Goal: Check status

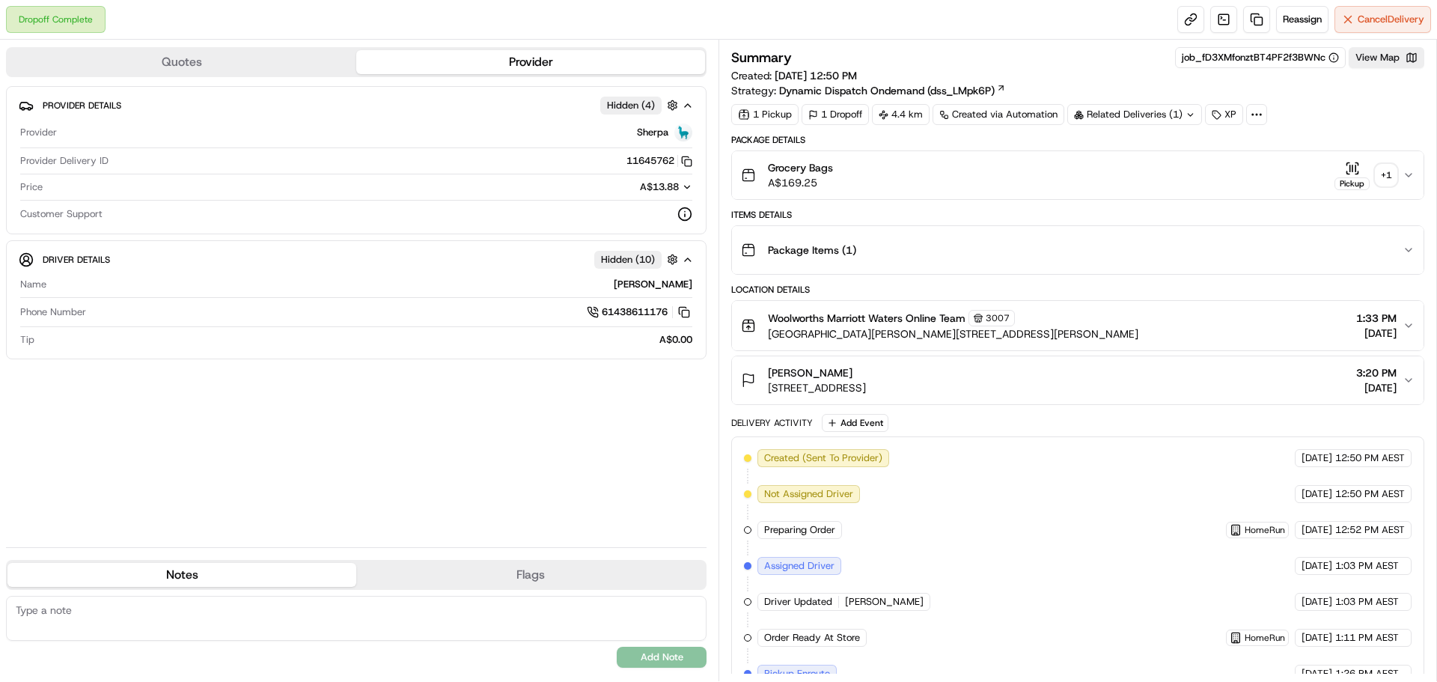
click at [1384, 174] on div "+ 1" at bounding box center [1386, 175] width 21 height 21
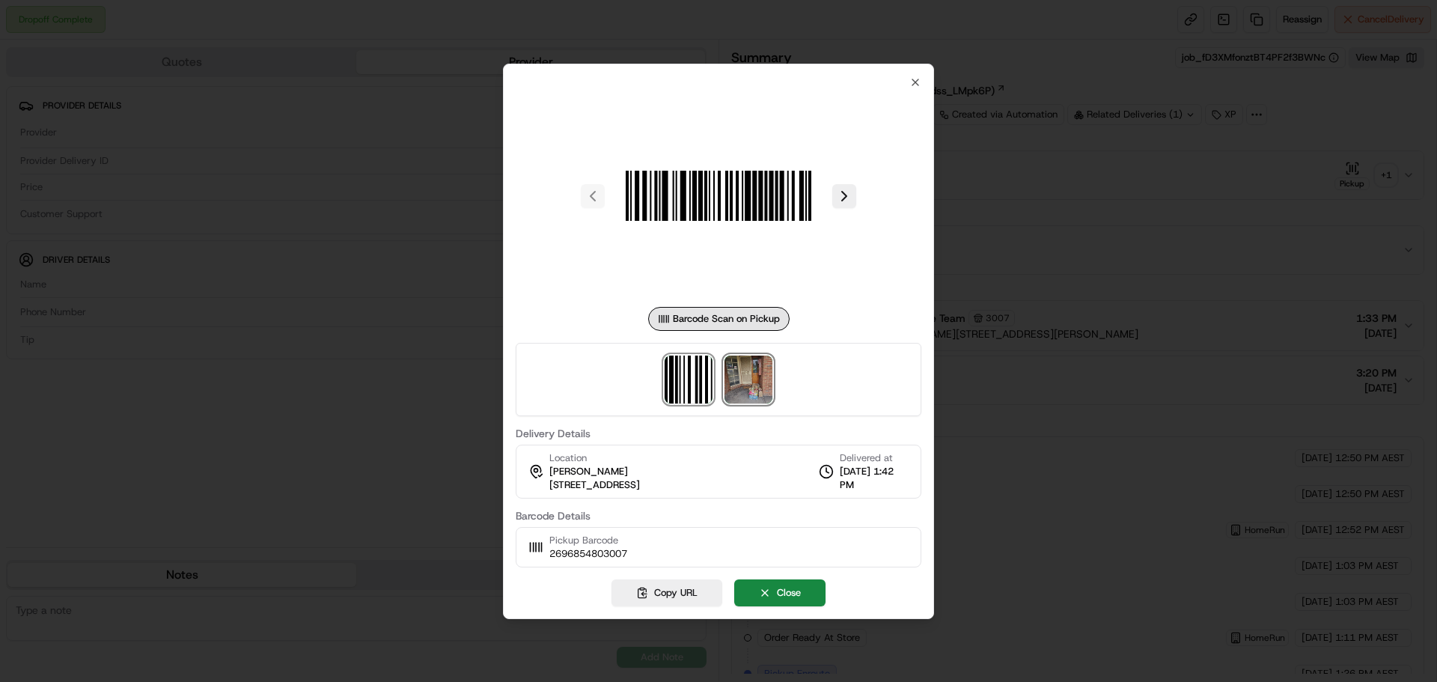
click at [741, 393] on img at bounding box center [749, 380] width 48 height 48
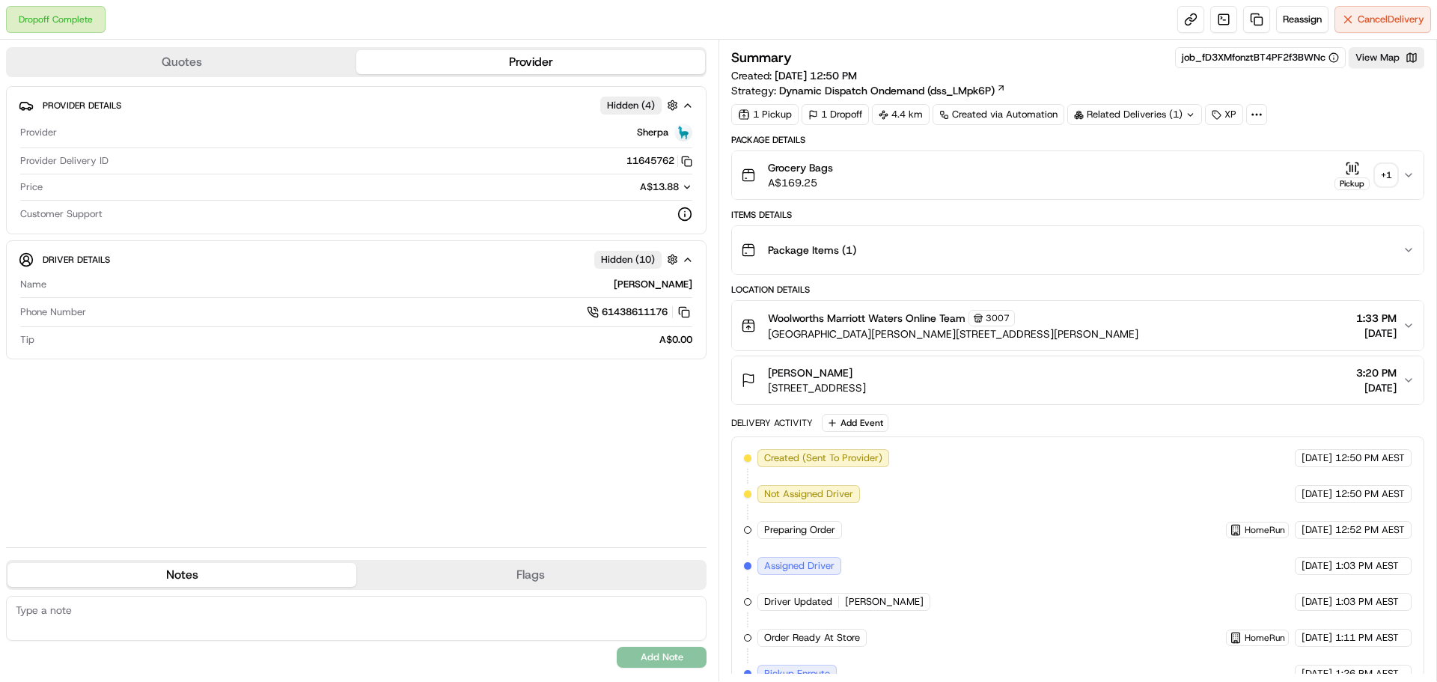
click at [1387, 174] on div "+ 1" at bounding box center [1386, 175] width 21 height 21
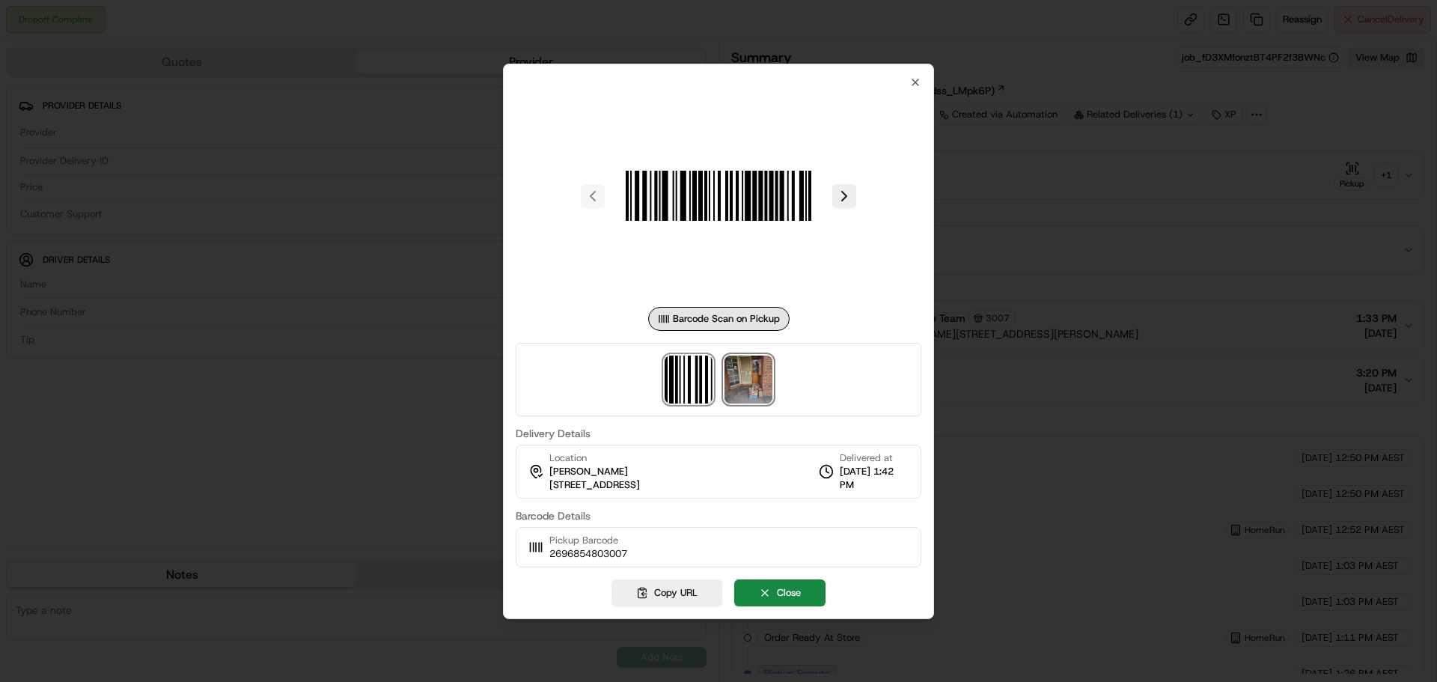
click at [744, 393] on img at bounding box center [749, 380] width 48 height 48
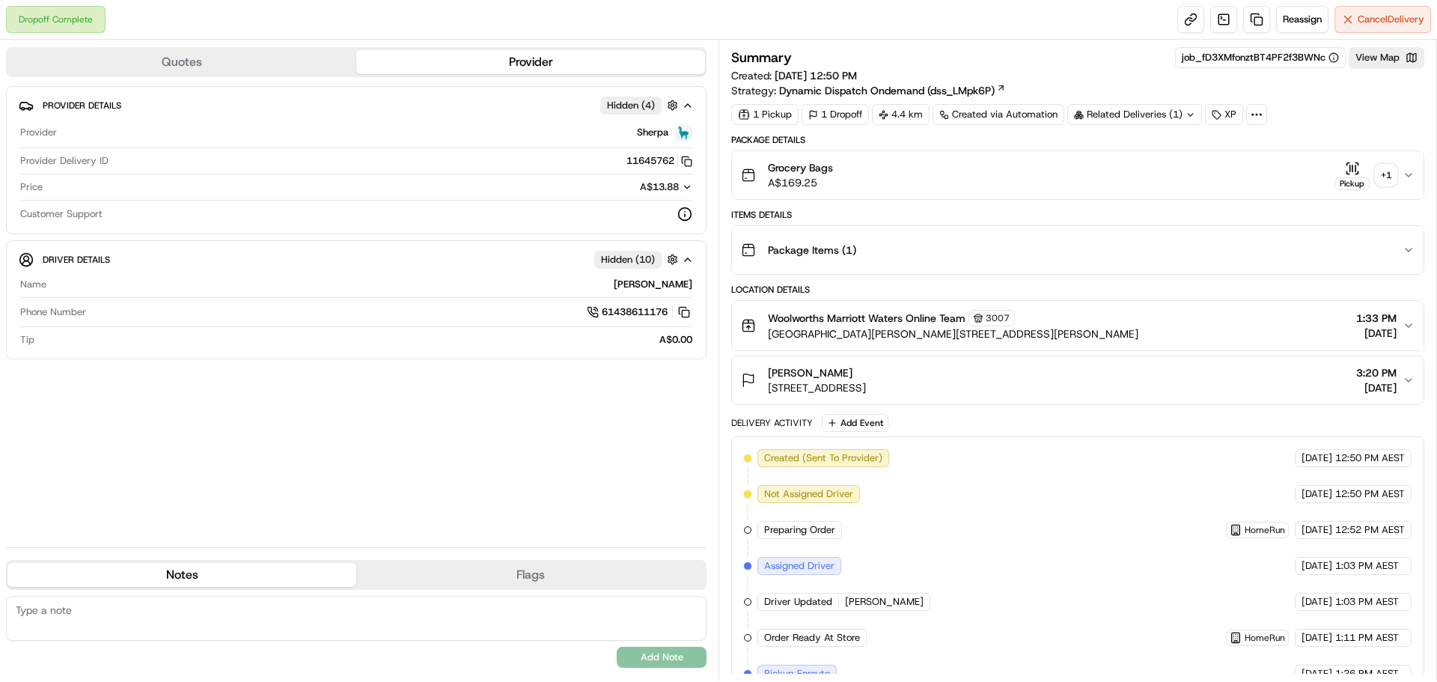
click at [1388, 168] on div "+ 1" at bounding box center [1386, 175] width 21 height 21
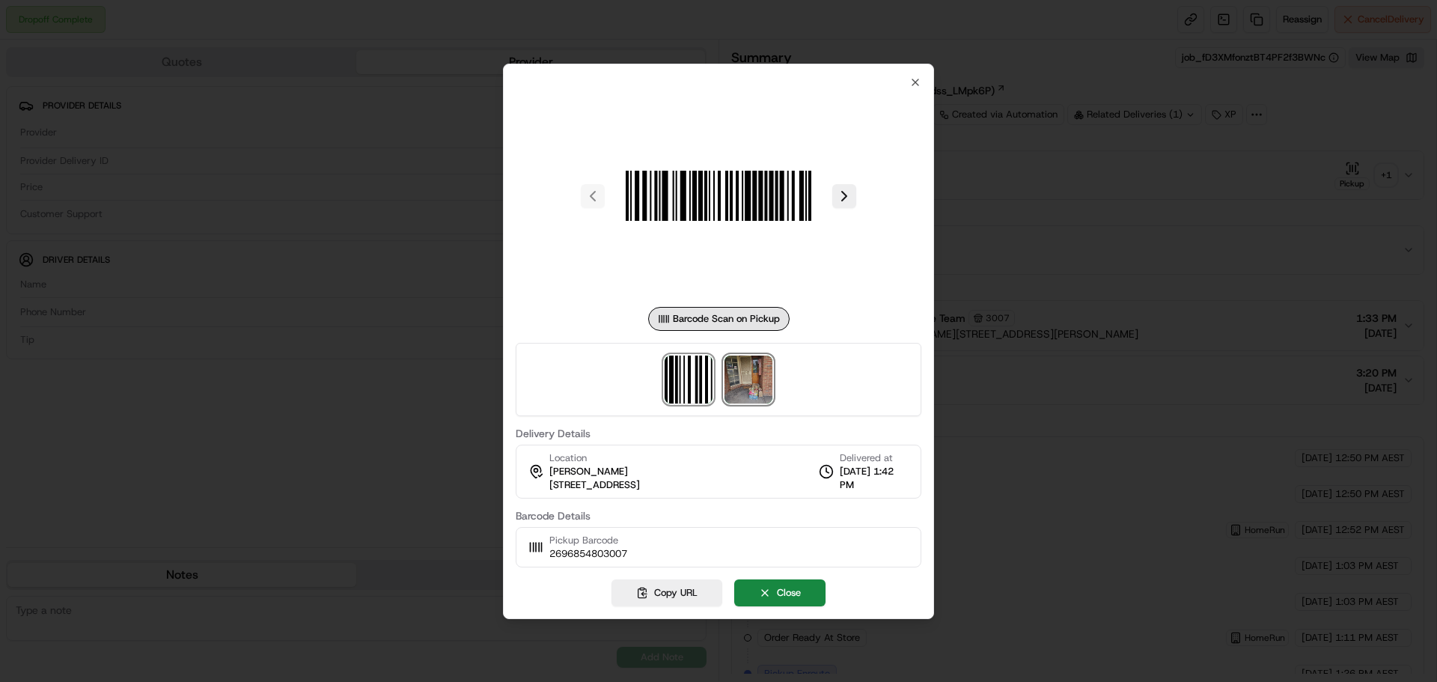
click at [755, 380] on img at bounding box center [749, 380] width 48 height 48
